Goal: Information Seeking & Learning: Understand process/instructions

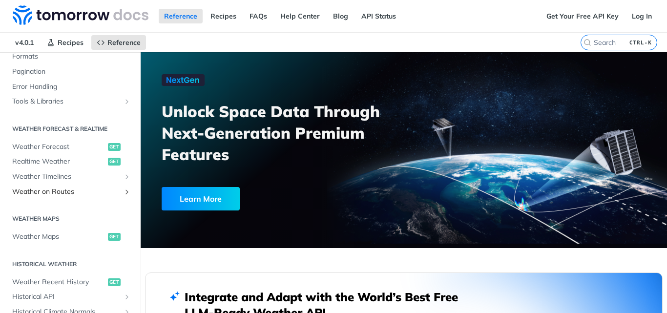
scroll to position [195, 0]
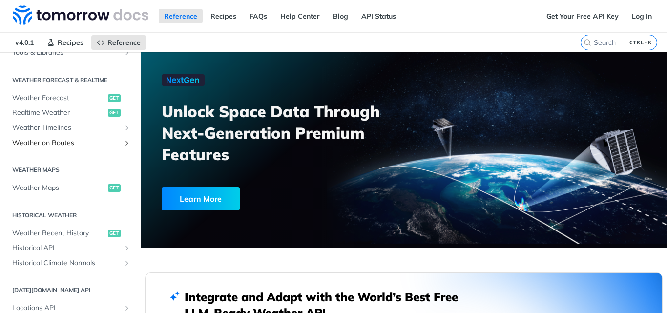
click at [97, 141] on span "Weather on Routes" at bounding box center [66, 143] width 108 height 10
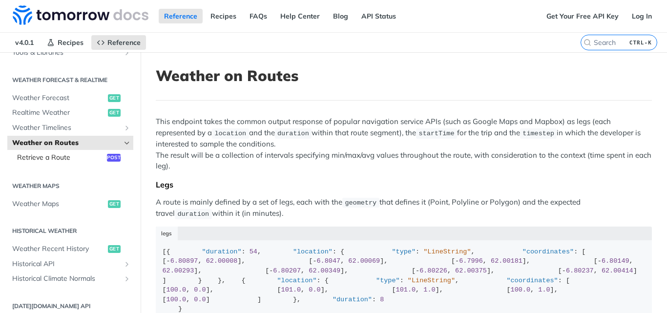
click at [66, 158] on span "Retrieve a Route" at bounding box center [60, 158] width 87 height 10
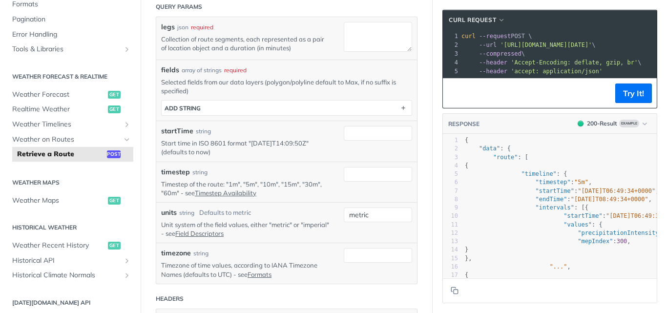
scroll to position [49, 0]
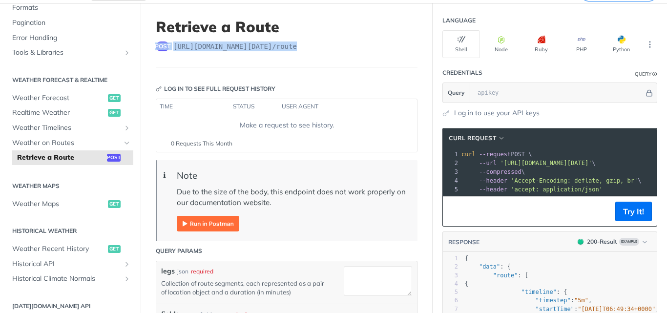
drag, startPoint x: 337, startPoint y: 40, endPoint x: 156, endPoint y: 41, distance: 180.7
click at [156, 41] on header "Retrieve a Route post [URL][DOMAIN_NAME][DATE] /route" at bounding box center [287, 42] width 262 height 49
copy div "post [URL][DOMAIN_NAME][DATE] /route"
click at [55, 128] on span "Weather Timelines" at bounding box center [66, 128] width 108 height 10
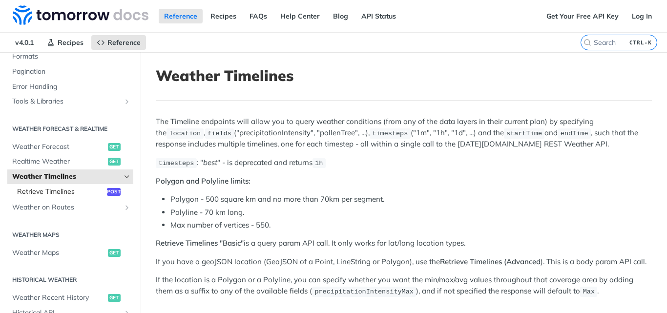
click at [43, 189] on span "Retrieve Timelines" at bounding box center [60, 192] width 87 height 10
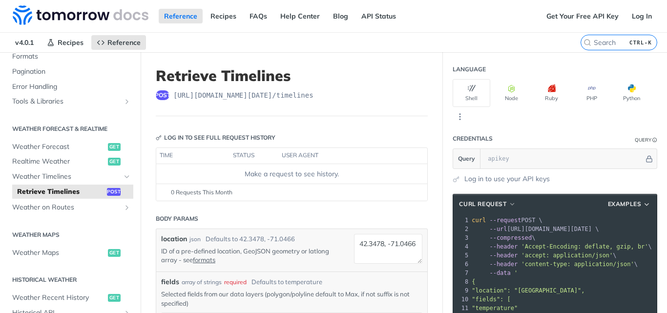
click at [255, 90] on header "Retrieve Timelines post [URL][DOMAIN_NAME][DATE] /timelines" at bounding box center [292, 91] width 272 height 49
click at [258, 90] on span "[URL][DOMAIN_NAME][DATE] /timelines" at bounding box center [243, 95] width 140 height 10
click at [266, 93] on span "[URL][DOMAIN_NAME][DATE] /timelines" at bounding box center [243, 95] width 140 height 10
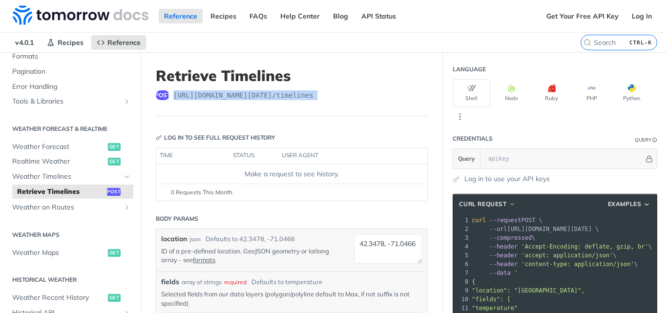
click at [266, 93] on span "[URL][DOMAIN_NAME][DATE] /timelines" at bounding box center [243, 95] width 140 height 10
copy article "[URL][DOMAIN_NAME][DATE] /timelines"
click at [67, 206] on span "Weather on Routes" at bounding box center [66, 208] width 108 height 10
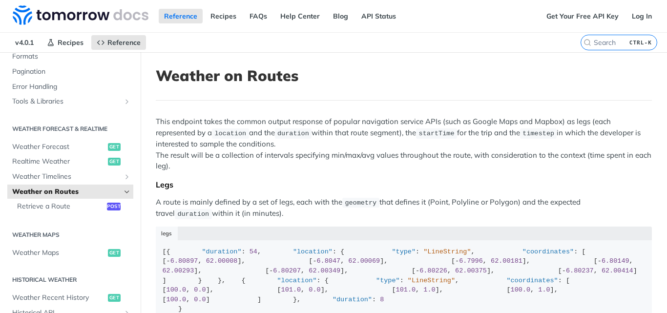
scroll to position [49, 0]
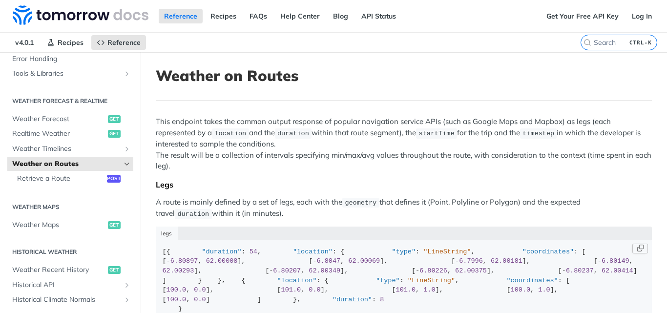
scroll to position [195, 0]
